Goal: Task Accomplishment & Management: Complete application form

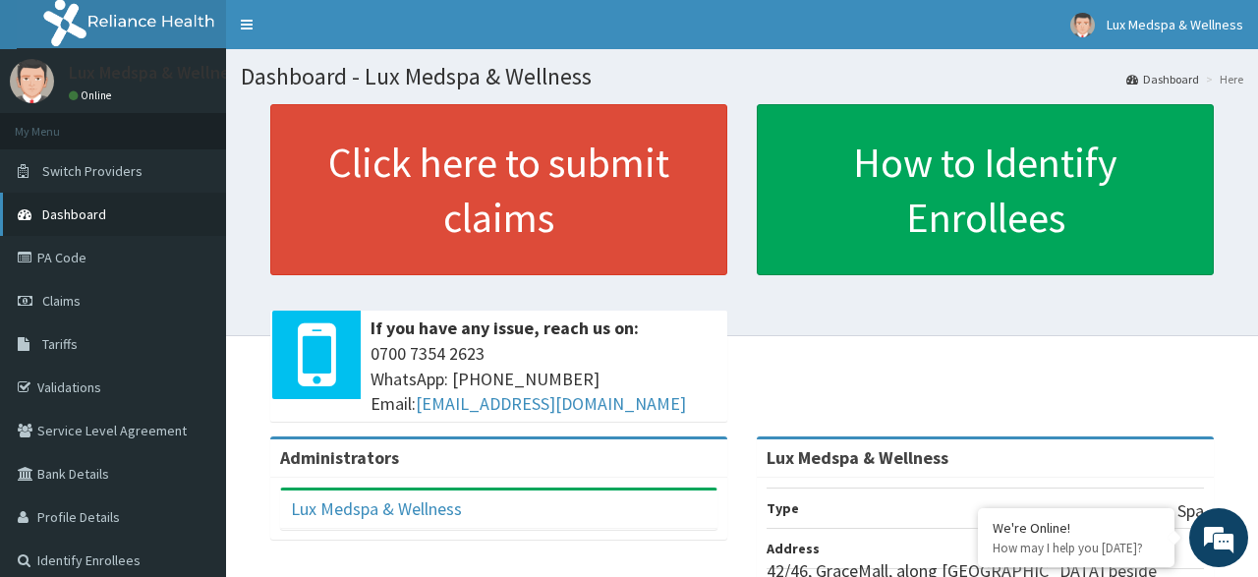
click at [96, 204] on link "Dashboard" at bounding box center [113, 214] width 226 height 43
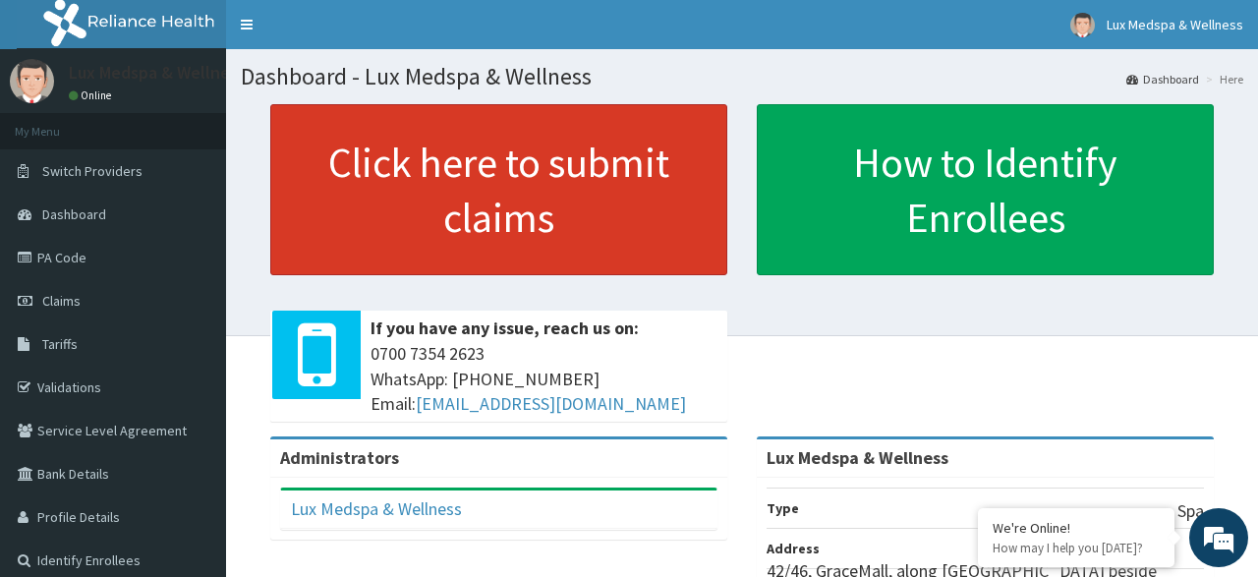
click at [581, 202] on link "Click here to submit claims" at bounding box center [498, 189] width 457 height 171
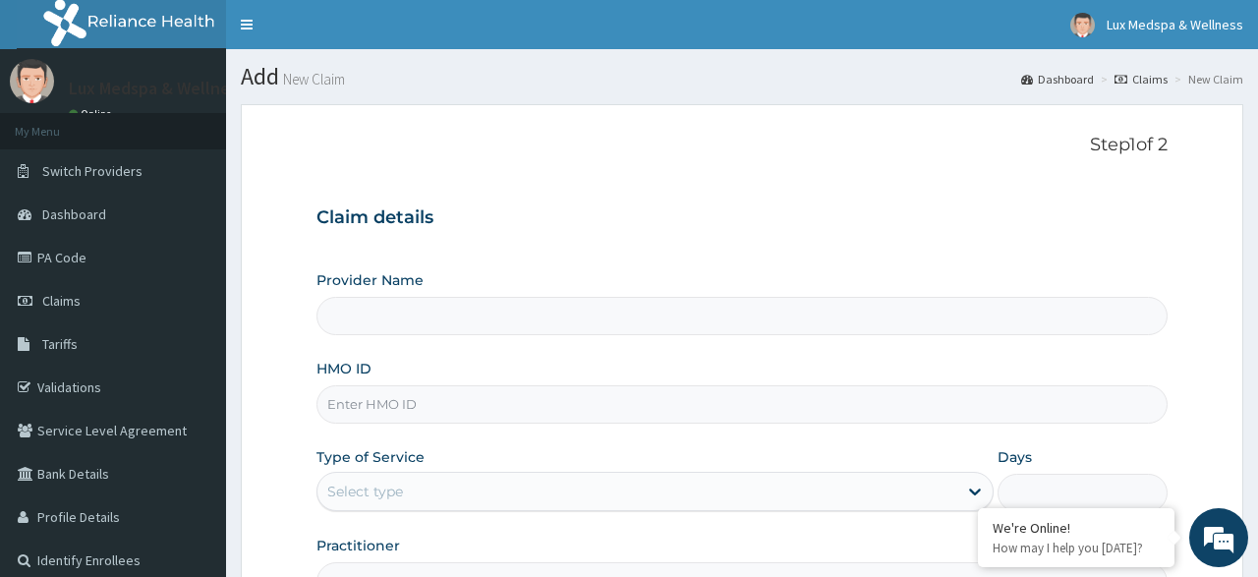
type input "Lux Medspa & Wellness"
type input "1"
click at [97, 208] on span "Dashboard" at bounding box center [74, 214] width 64 height 18
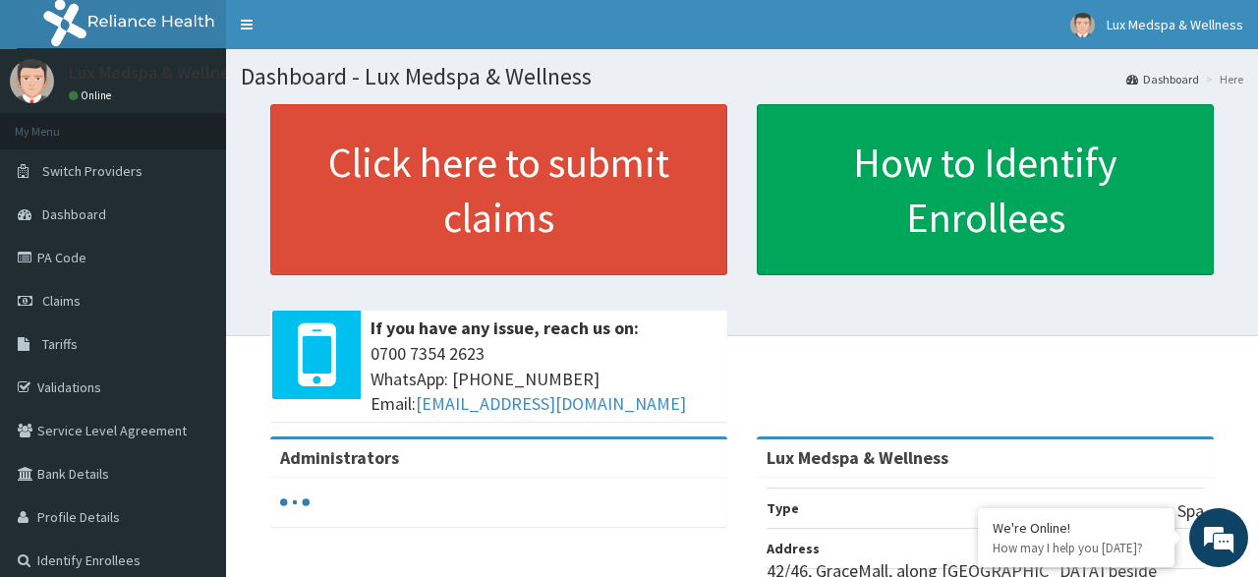
click at [73, 255] on link "PA Code" at bounding box center [113, 257] width 226 height 43
